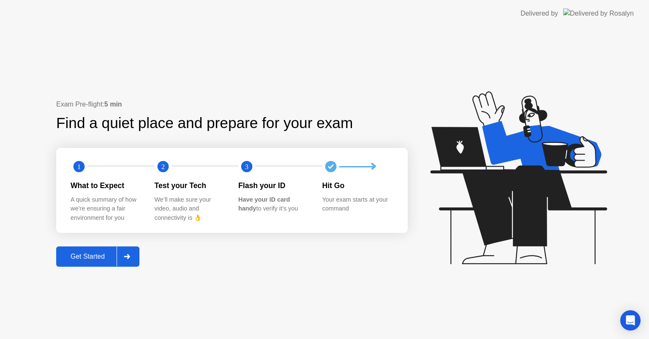
click at [93, 257] on div "Get Started" at bounding box center [88, 257] width 58 height 8
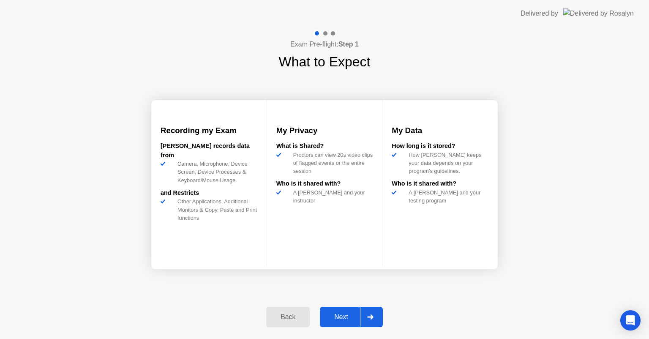
click at [343, 318] on div "Next" at bounding box center [341, 317] width 38 height 8
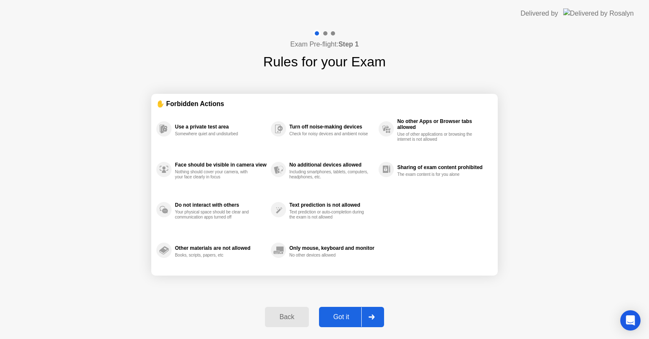
click at [341, 317] on div "Got it" at bounding box center [342, 317] width 40 height 8
select select "**********"
select select "*******"
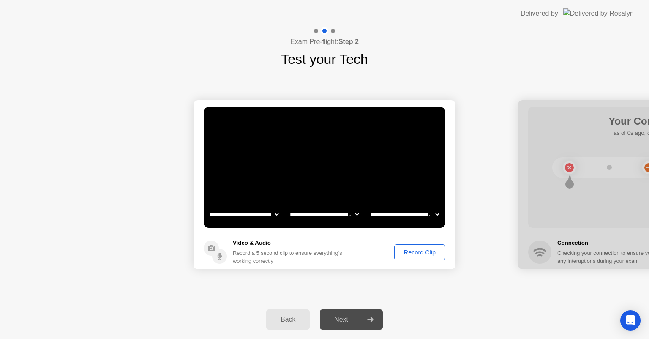
click at [411, 252] on div "Record Clip" at bounding box center [419, 252] width 45 height 7
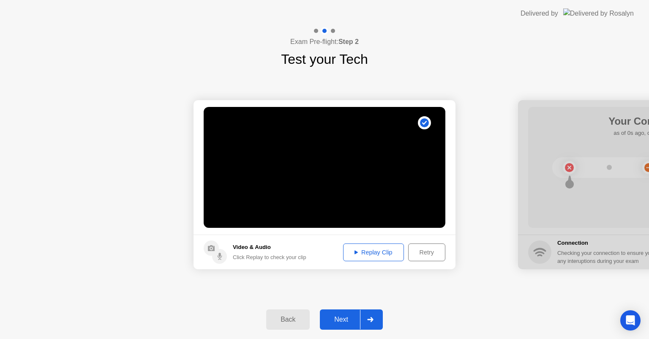
click at [339, 319] on div "Next" at bounding box center [341, 320] width 38 height 8
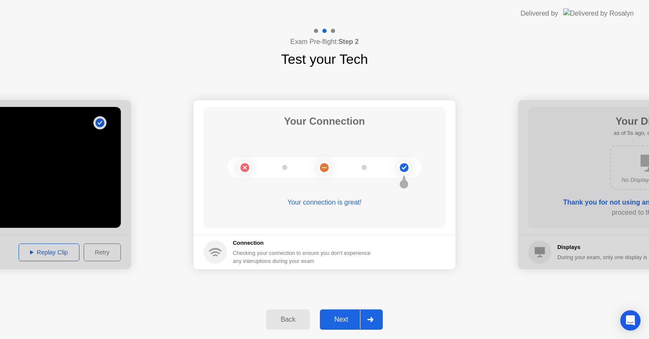
click at [339, 317] on div "Next" at bounding box center [341, 320] width 38 height 8
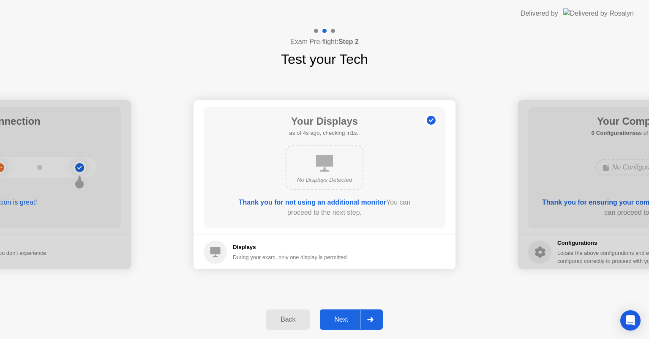
click at [343, 316] on div "Next" at bounding box center [341, 320] width 38 height 8
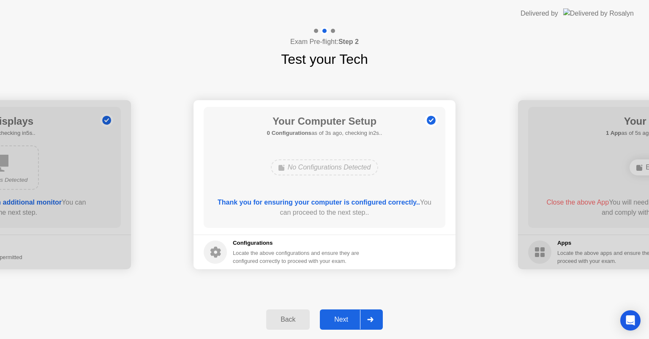
click at [332, 319] on div "Next" at bounding box center [341, 320] width 38 height 8
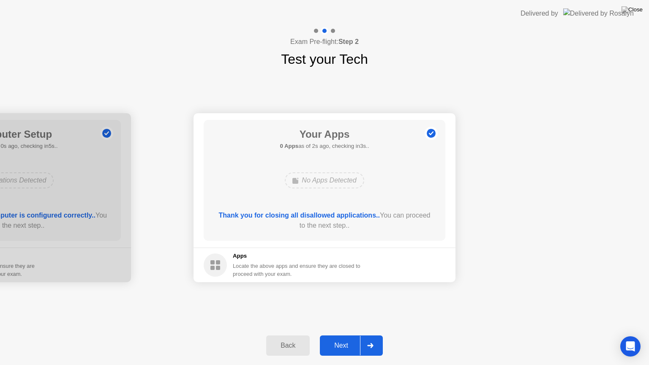
click at [341, 338] on div "Next" at bounding box center [341, 346] width 38 height 8
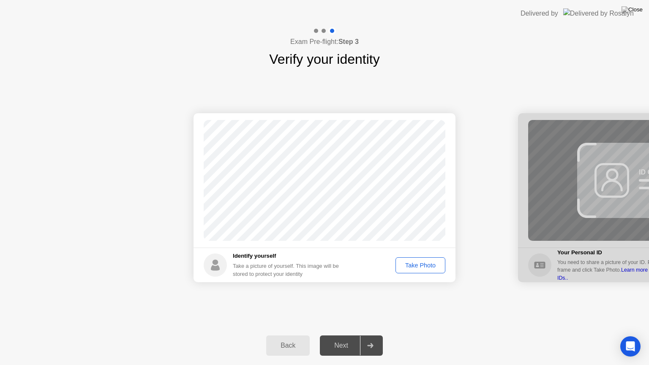
click at [421, 264] on div "Take Photo" at bounding box center [420, 265] width 44 height 7
click at [347, 338] on div "Next" at bounding box center [341, 346] width 38 height 8
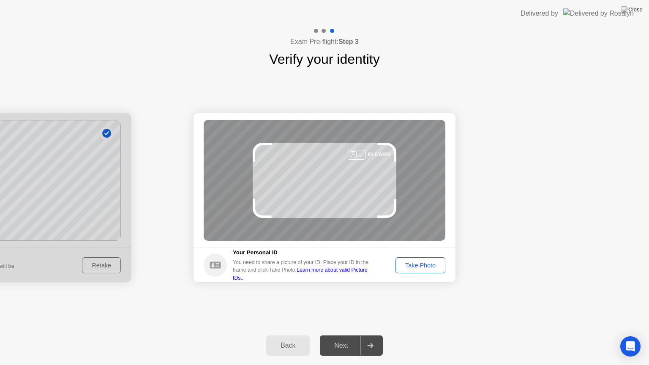
click at [419, 267] on div "Take Photo" at bounding box center [420, 265] width 44 height 7
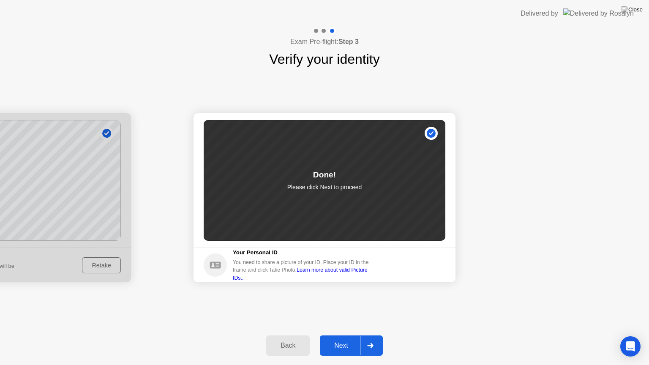
click at [341, 338] on div "Next" at bounding box center [341, 346] width 38 height 8
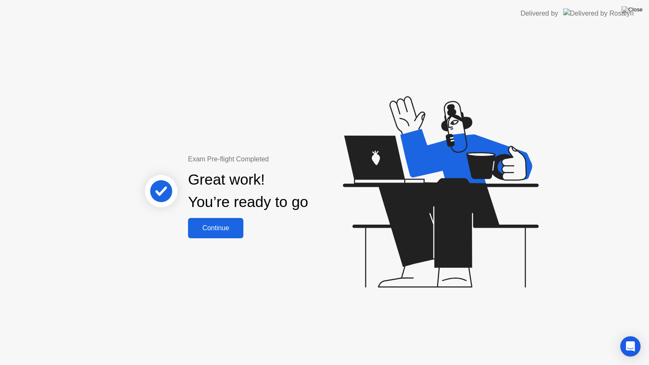
click at [225, 232] on div "Continue" at bounding box center [216, 228] width 50 height 8
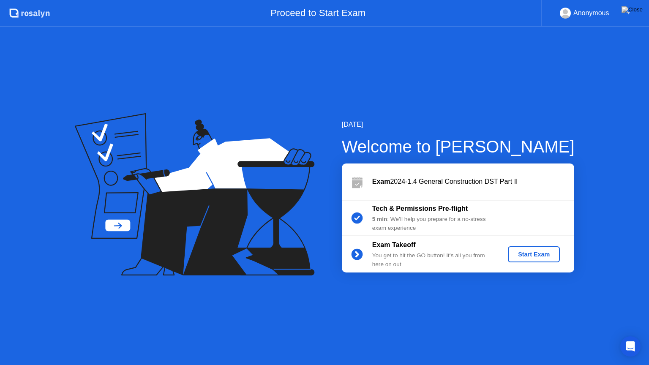
click at [524, 253] on div "Start Exam" at bounding box center [533, 254] width 45 height 7
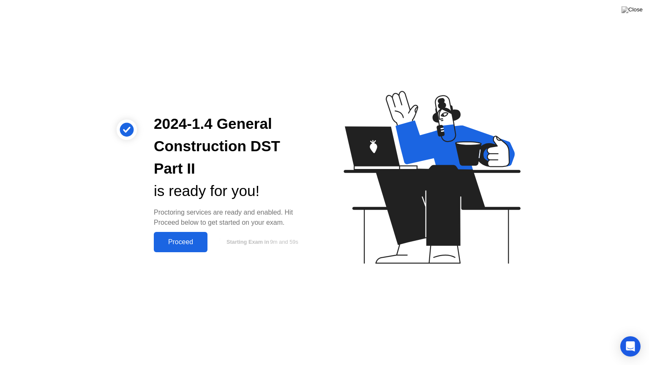
click at [192, 244] on div "Proceed" at bounding box center [180, 242] width 49 height 8
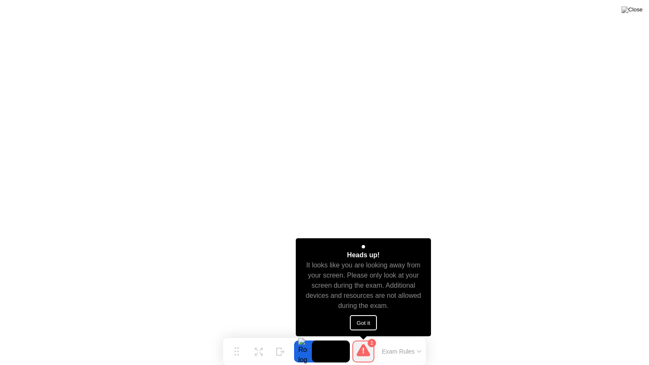
click at [366, 321] on button "Got it" at bounding box center [363, 322] width 27 height 15
